Goal: Task Accomplishment & Management: Manage account settings

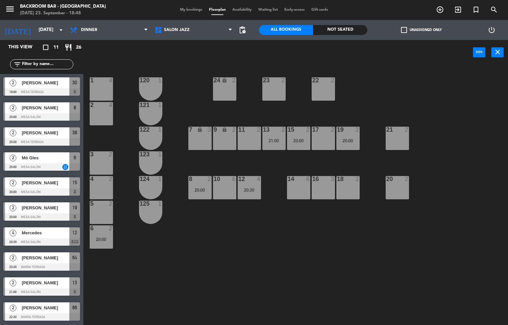
click at [36, 107] on span "[PERSON_NAME]" at bounding box center [46, 107] width 48 height 7
click at [91, 248] on div "6 2 20:00" at bounding box center [101, 236] width 23 height 23
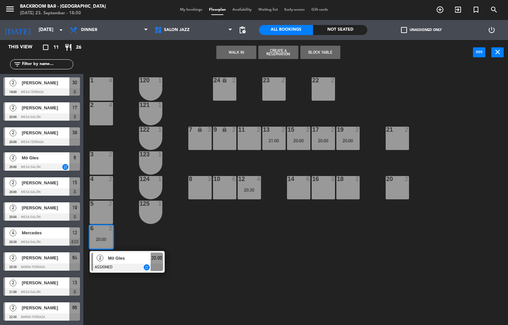
click at [130, 264] on div at bounding box center [127, 267] width 72 height 7
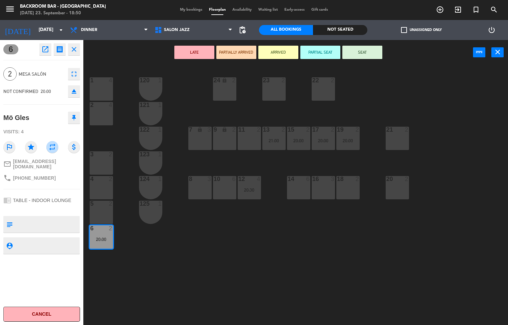
click at [199, 258] on div "1 4 24 lock 2 23 2 22 2 120 1 2 4 121 1 19 2 20:00 7 lock 3 9 lock 2 13 2 21:00…" at bounding box center [298, 195] width 420 height 260
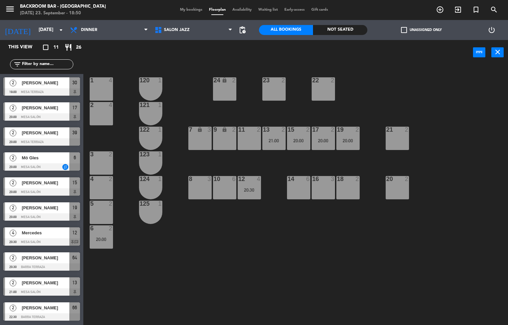
click at [101, 239] on div "20:00" at bounding box center [101, 239] width 23 height 5
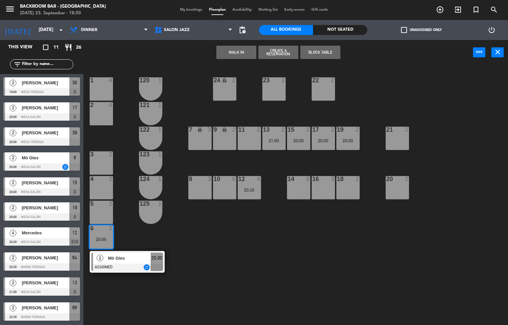
click at [135, 299] on div "1 4 24 lock 2 23 2 22 2 120 1 2 4 121 1 19 2 20:00 7 lock 3 9 lock 2 13 2 21:00…" at bounding box center [298, 195] width 420 height 260
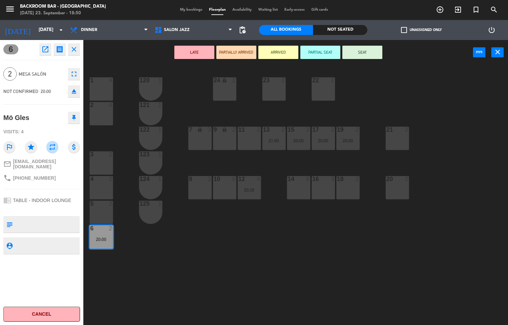
click at [204, 178] on div at bounding box center [199, 179] width 11 height 6
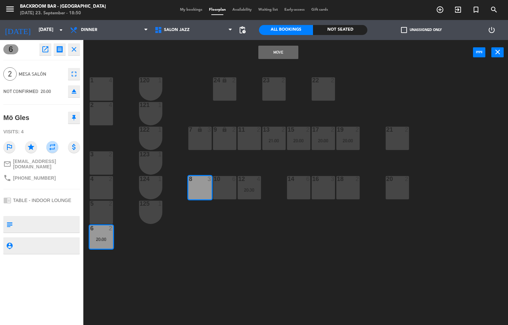
click at [278, 51] on button "Move" at bounding box center [278, 52] width 40 height 13
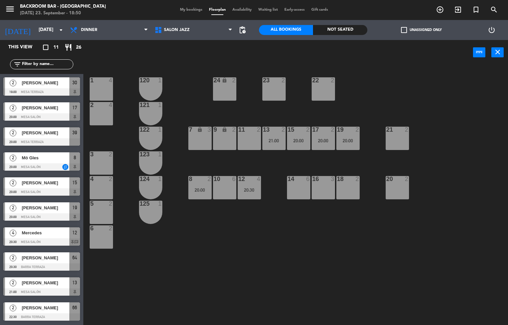
click at [201, 198] on div "8 2 20:00" at bounding box center [199, 187] width 23 height 23
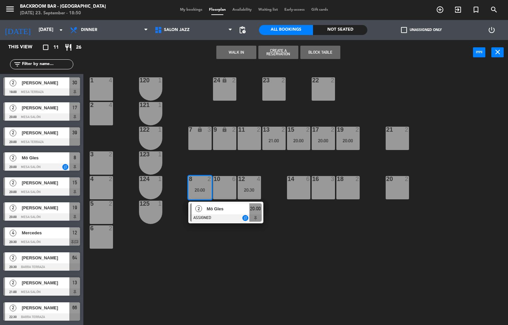
click at [162, 277] on div "1 4 24 lock 2 23 2 22 2 120 1 2 4 121 1 19 2 20:00 7 lock 3 9 lock 2 13 2 21:00…" at bounding box center [298, 195] width 420 height 260
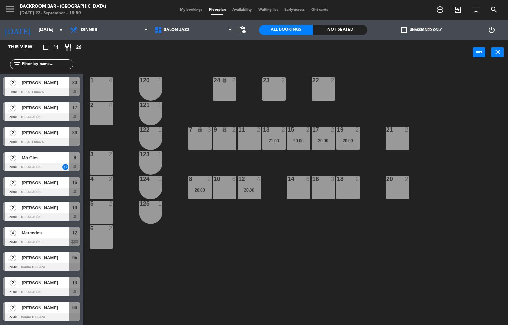
click at [328, 131] on div at bounding box center [323, 130] width 11 height 6
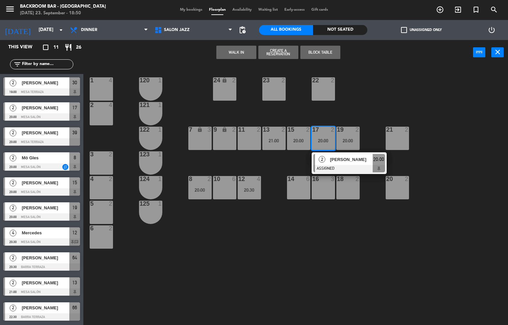
click at [332, 163] on div "[PERSON_NAME]" at bounding box center [350, 159] width 43 height 11
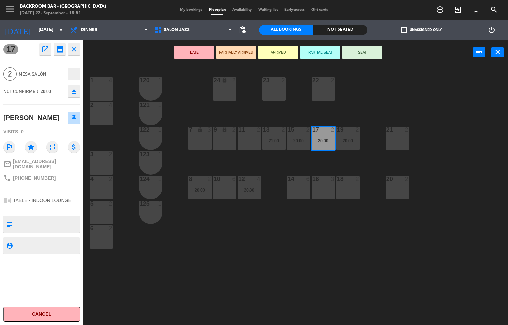
click at [42, 48] on icon "open_in_new" at bounding box center [45, 49] width 8 height 8
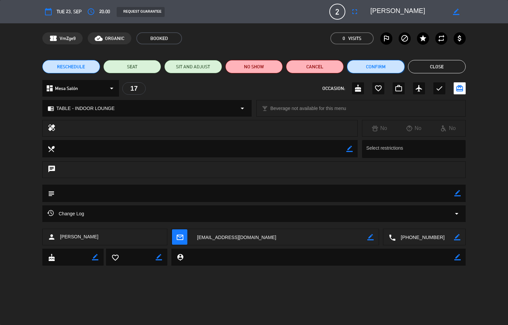
click at [370, 62] on button "Confirm" at bounding box center [376, 66] width 58 height 13
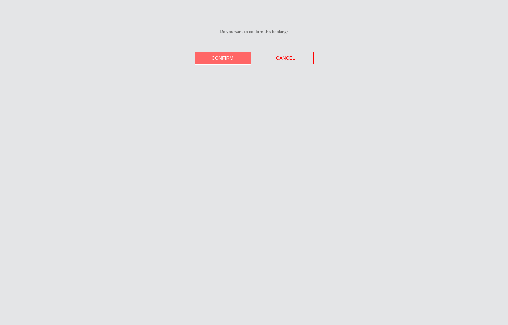
click at [225, 64] on button "Confirm" at bounding box center [223, 58] width 56 height 12
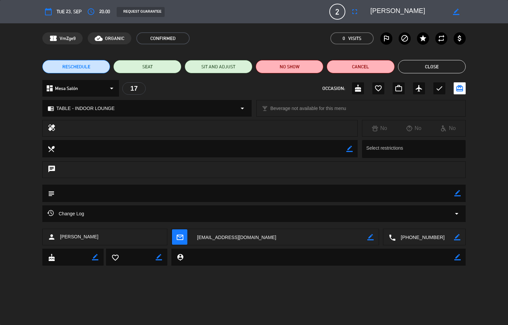
click at [427, 66] on button "Close" at bounding box center [432, 66] width 68 height 13
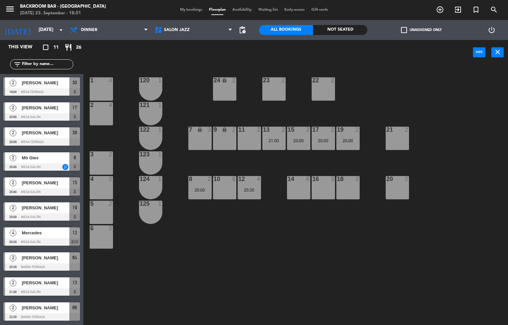
click at [200, 176] on div at bounding box center [199, 179] width 11 height 6
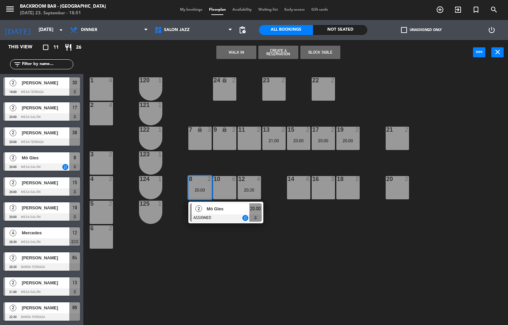
click at [213, 221] on div at bounding box center [226, 217] width 72 height 7
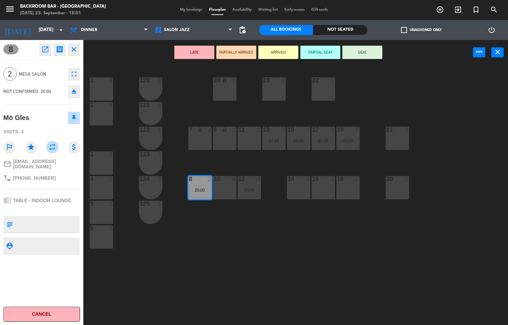
click at [210, 242] on div "1 4 24 lock 2 23 2 22 2 120 1 2 4 121 1 19 2 20:00 7 lock 3 9 lock 2 13 2 21:00…" at bounding box center [298, 195] width 420 height 260
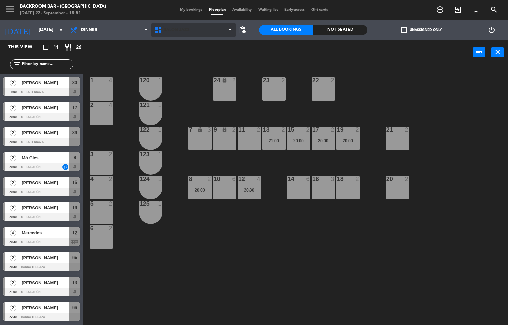
click at [163, 29] on icon at bounding box center [159, 30] width 10 height 8
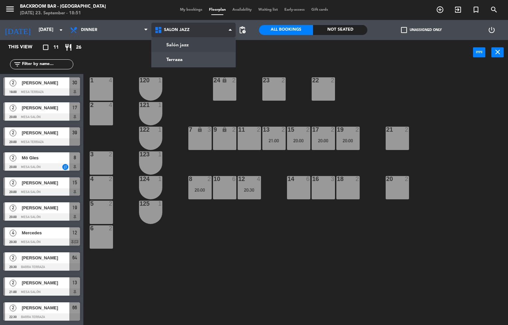
click at [183, 62] on ng-component "menu Backroom Bar - [GEOGRAPHIC_DATA] [DATE] 23. September - 18:51 My bookings …" at bounding box center [254, 162] width 508 height 325
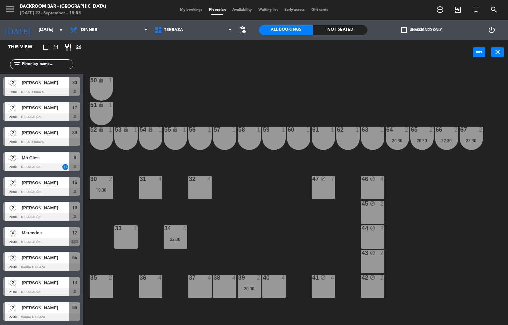
click at [386, 130] on div "64" at bounding box center [386, 130] width 0 height 6
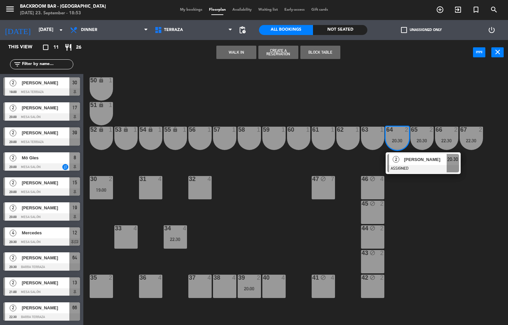
click at [415, 159] on span "[PERSON_NAME]" at bounding box center [425, 159] width 43 height 7
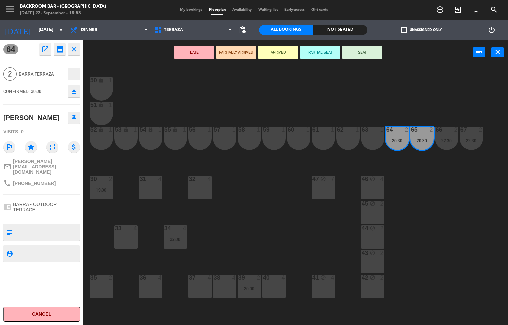
click at [418, 230] on div "50 lock 1 51 lock 1 52 lock 1 53 lock 1 54 lock 1 55 lock 1 56 1 61 1 63 1 62 1…" at bounding box center [298, 195] width 420 height 260
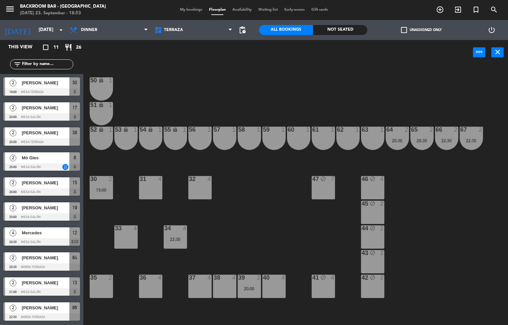
click at [461, 130] on div "67" at bounding box center [460, 130] width 0 height 6
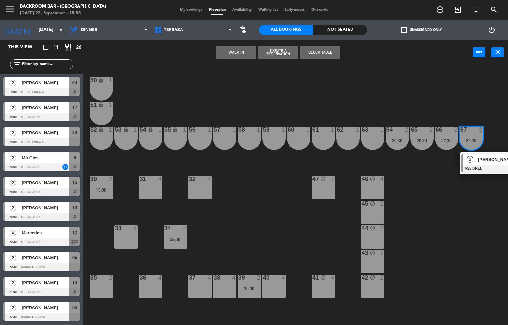
click at [486, 165] on div at bounding box center [497, 168] width 72 height 7
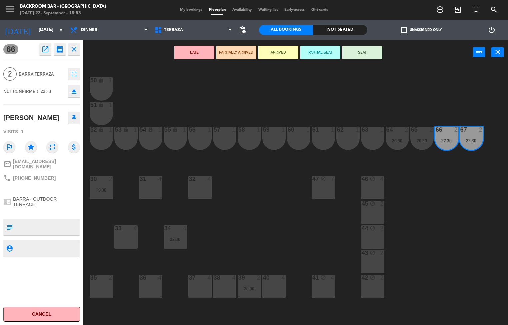
click at [445, 221] on div "50 lock 1 51 lock 1 52 lock 1 53 lock 1 54 lock 1 55 lock 1 56 1 61 1 63 1 62 1…" at bounding box center [298, 195] width 420 height 260
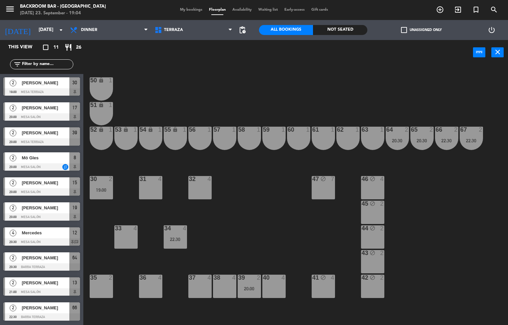
click at [25, 86] on span "[PERSON_NAME]" at bounding box center [46, 82] width 48 height 7
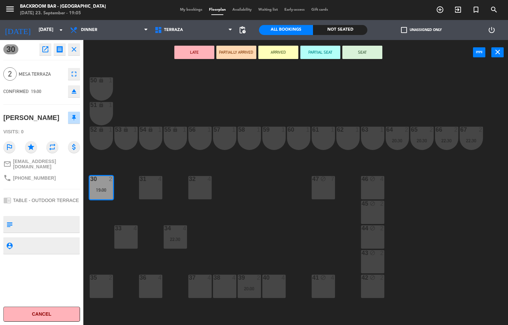
click at [240, 182] on div "50 lock 1 51 lock 1 52 lock 1 53 lock 1 54 lock 1 55 lock 1 56 1 61 1 63 1 62 1…" at bounding box center [298, 195] width 420 height 260
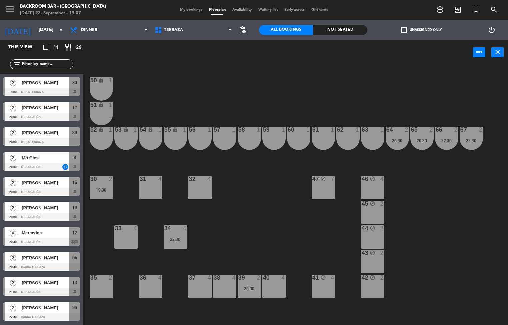
click at [41, 166] on div at bounding box center [41, 166] width 77 height 7
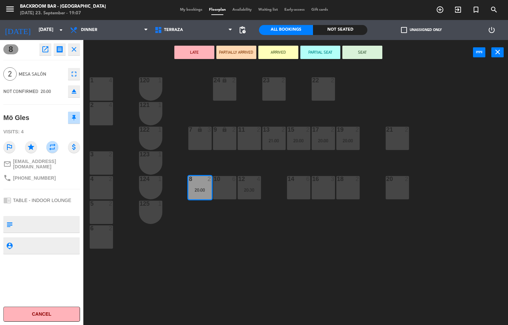
click at [44, 49] on icon "open_in_new" at bounding box center [45, 49] width 8 height 8
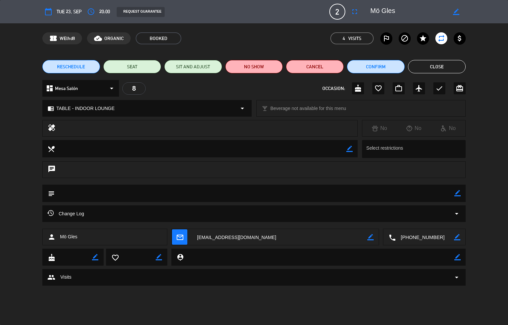
click at [93, 13] on icon "access_time" at bounding box center [91, 12] width 8 height 8
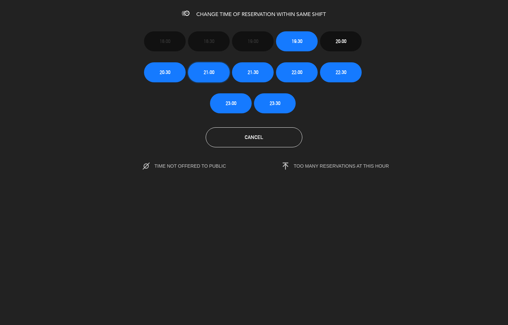
click at [206, 77] on button "21:00" at bounding box center [209, 72] width 42 height 20
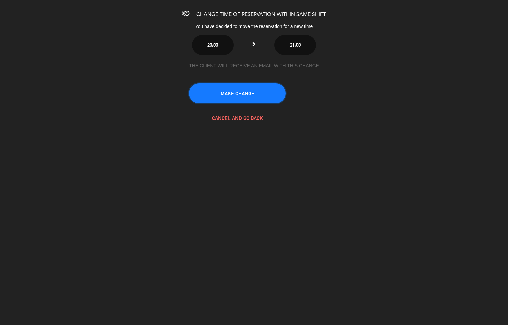
click at [249, 95] on button "MAKE CHANGE" at bounding box center [237, 93] width 97 height 20
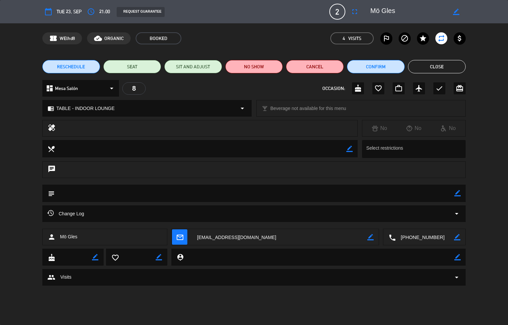
click at [429, 66] on button "Close" at bounding box center [437, 66] width 58 height 13
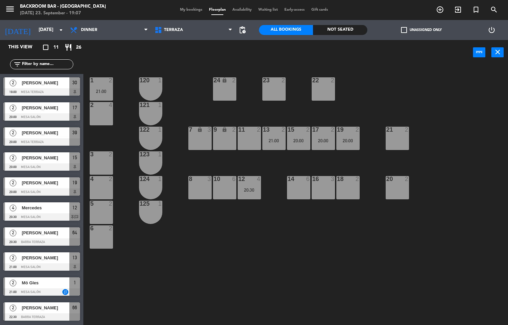
scroll to position [24, 0]
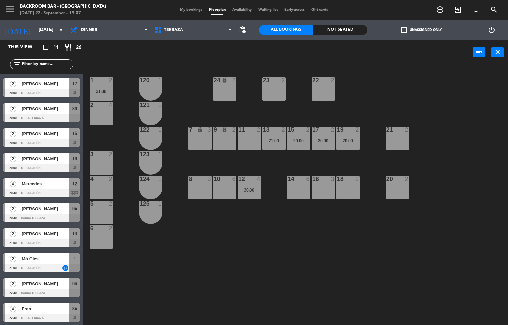
click at [49, 264] on div at bounding box center [41, 267] width 77 height 7
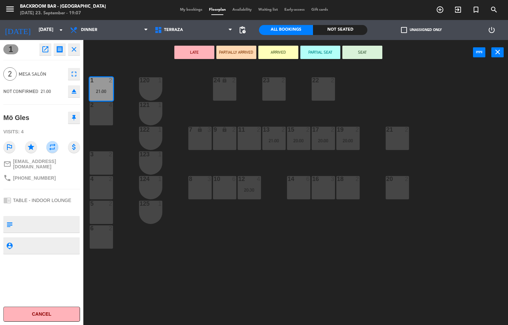
click at [45, 52] on icon "open_in_new" at bounding box center [45, 49] width 8 height 8
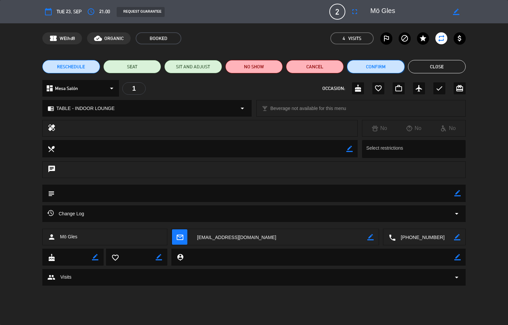
click at [377, 67] on button "Confirm" at bounding box center [376, 66] width 58 height 13
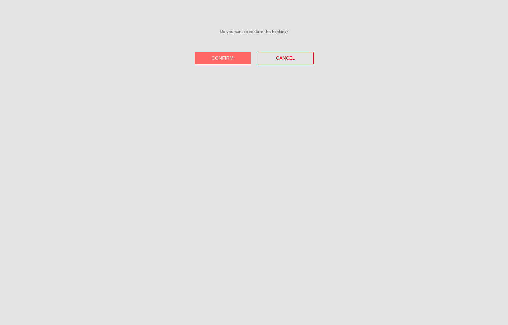
click at [218, 57] on span "Confirm" at bounding box center [223, 57] width 22 height 5
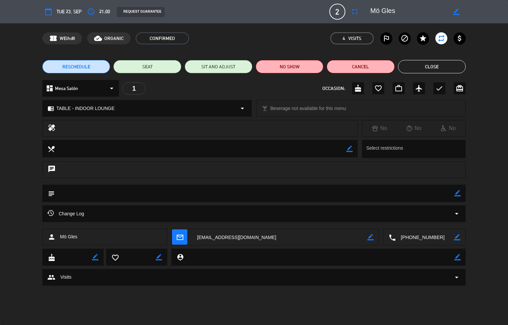
click at [439, 65] on button "Close" at bounding box center [432, 66] width 68 height 13
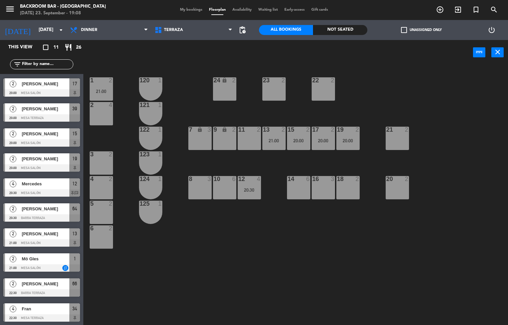
scroll to position [24, 0]
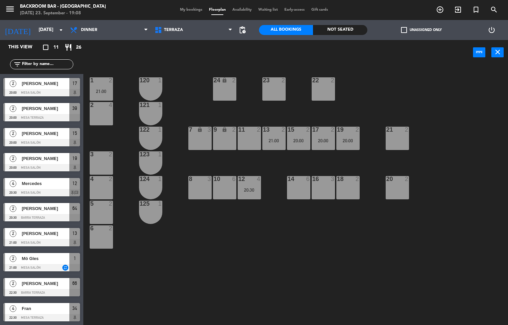
click at [32, 260] on span "Mö Gles" at bounding box center [46, 258] width 48 height 7
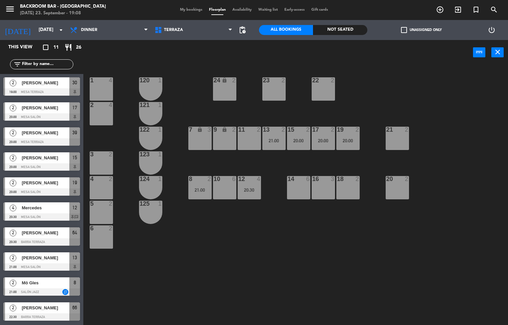
scroll to position [24, 0]
